Goal: Task Accomplishment & Management: Manage account settings

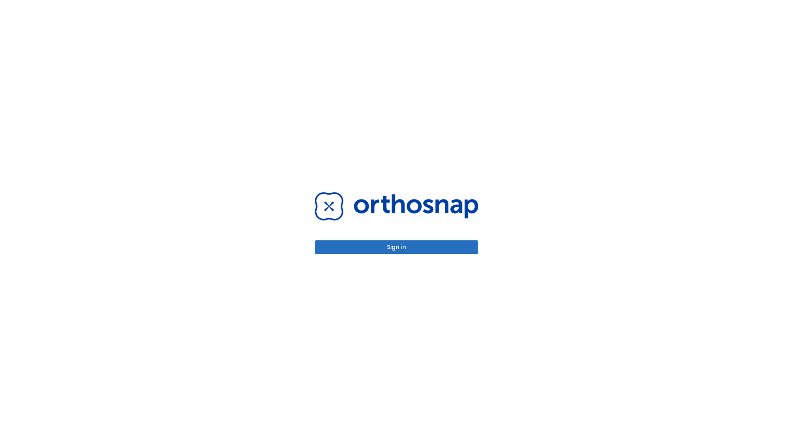
click at [397, 247] on button "Sign in" at bounding box center [397, 247] width 164 height 14
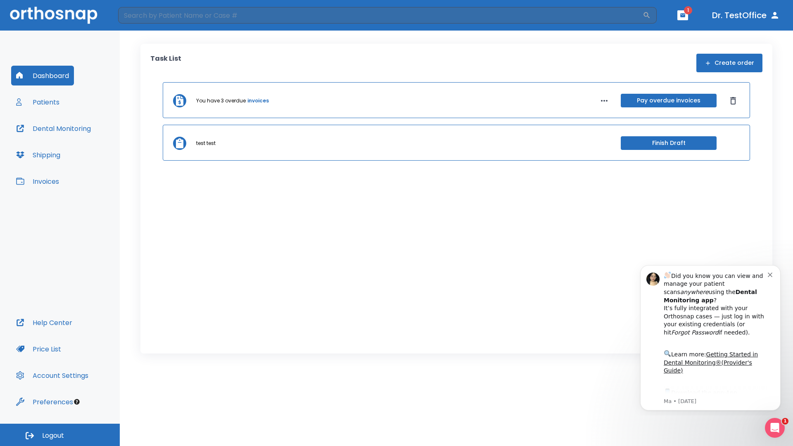
click at [60, 435] on span "Logout" at bounding box center [53, 435] width 22 height 9
